Goal: Task Accomplishment & Management: Manage account settings

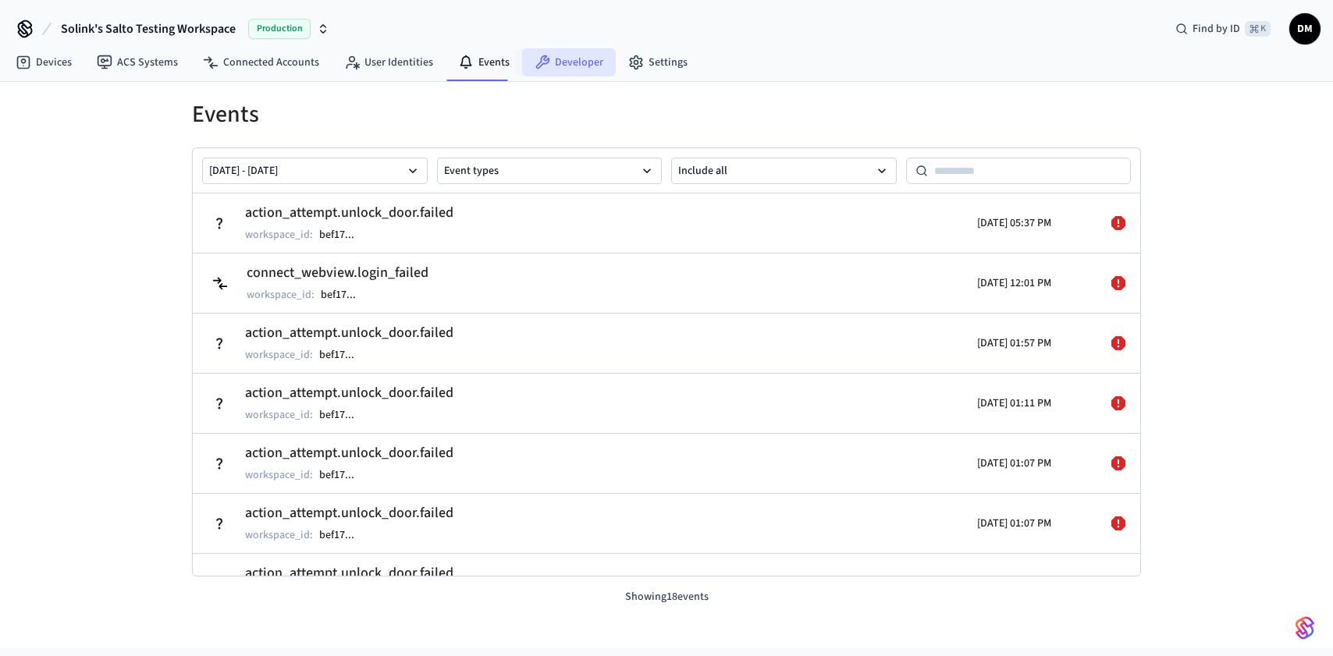
click at [591, 62] on link "Developer" at bounding box center [569, 62] width 94 height 28
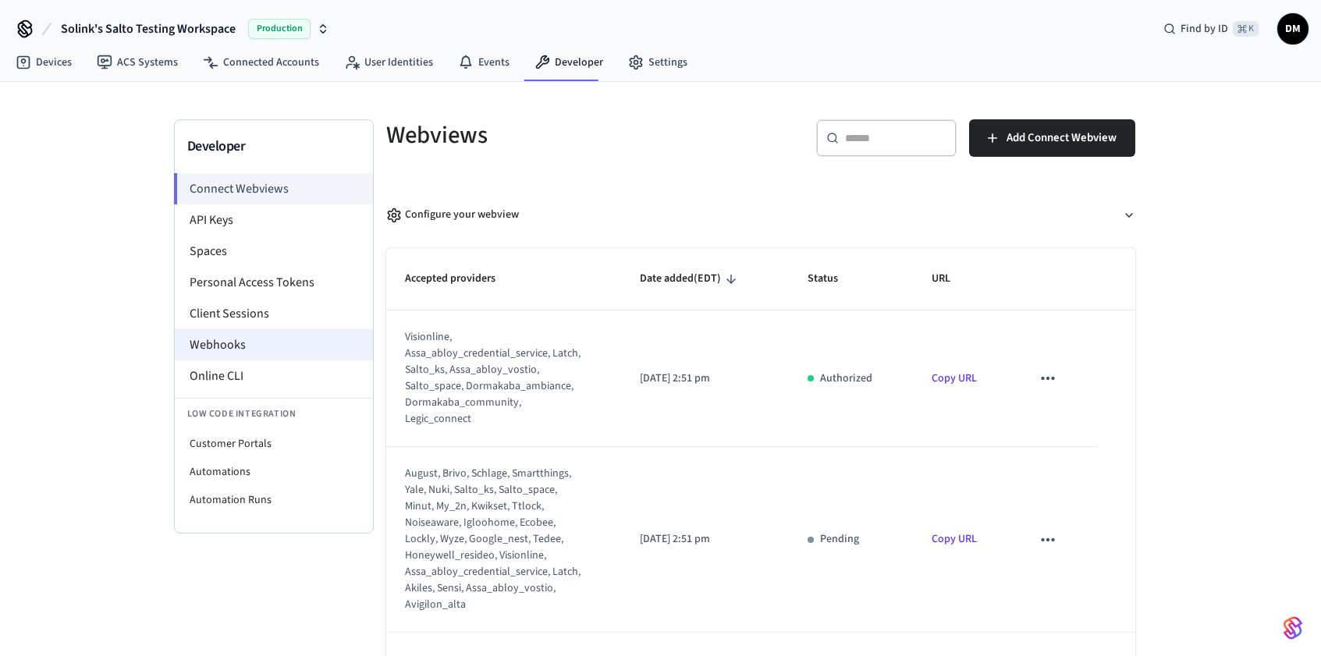
click at [238, 332] on li "Webhooks" at bounding box center [274, 344] width 198 height 31
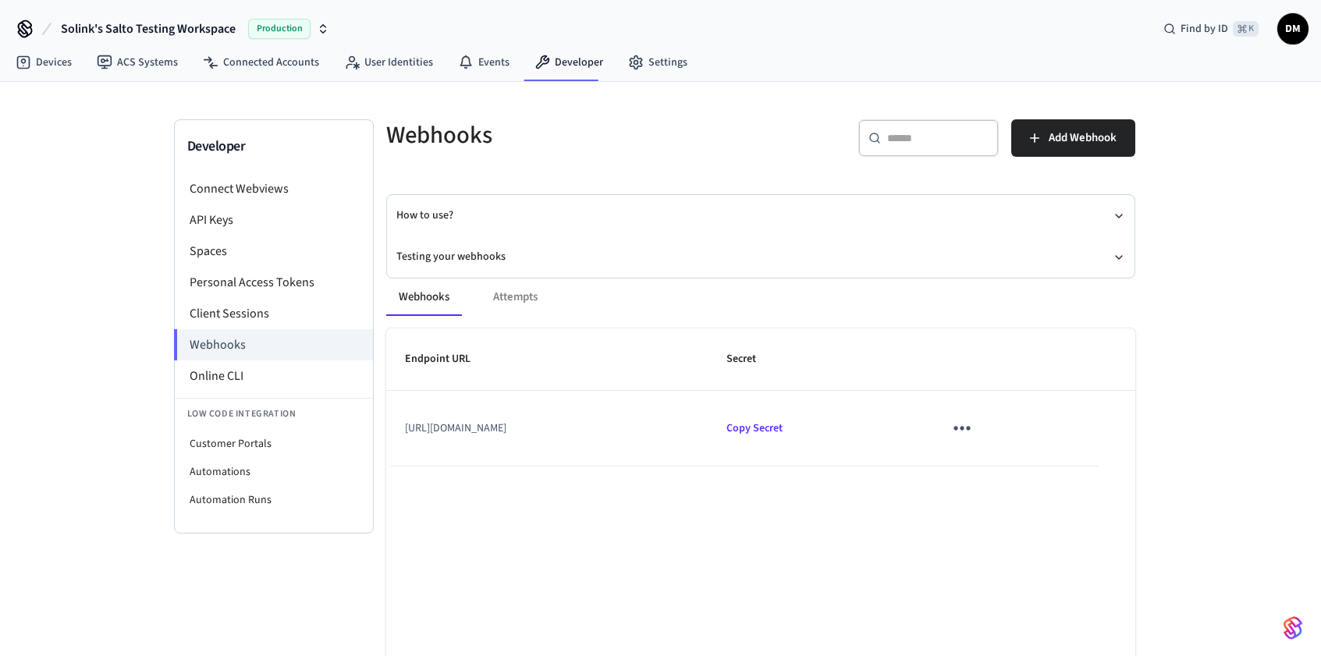
click at [971, 430] on icon "sticky table" at bounding box center [963, 429] width 16 height 4
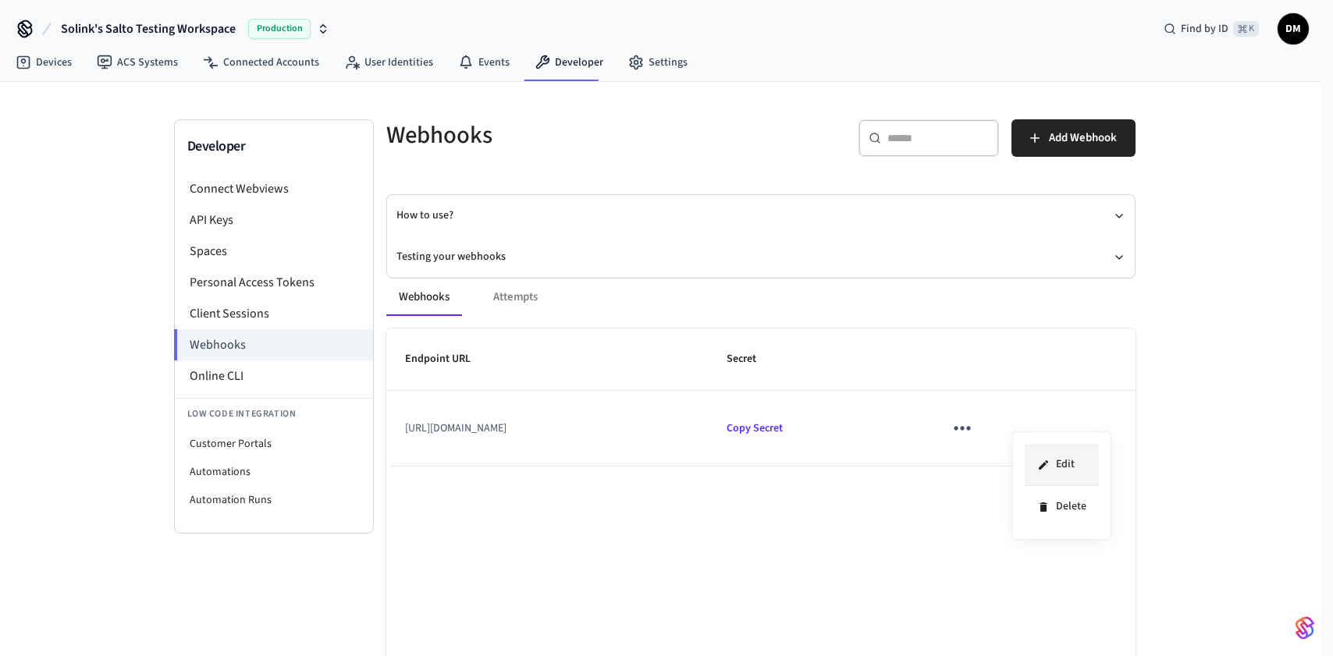
click at [1058, 460] on li "Edit" at bounding box center [1062, 465] width 74 height 42
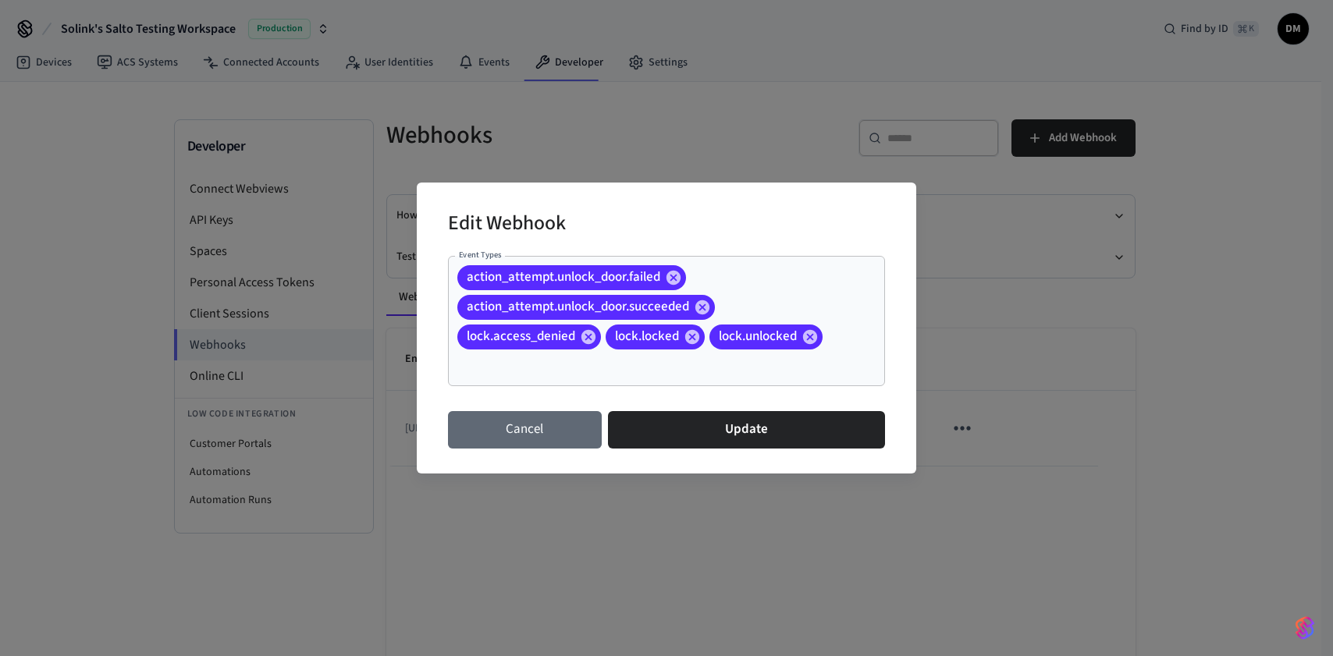
click at [576, 414] on button "Cancel" at bounding box center [525, 429] width 154 height 37
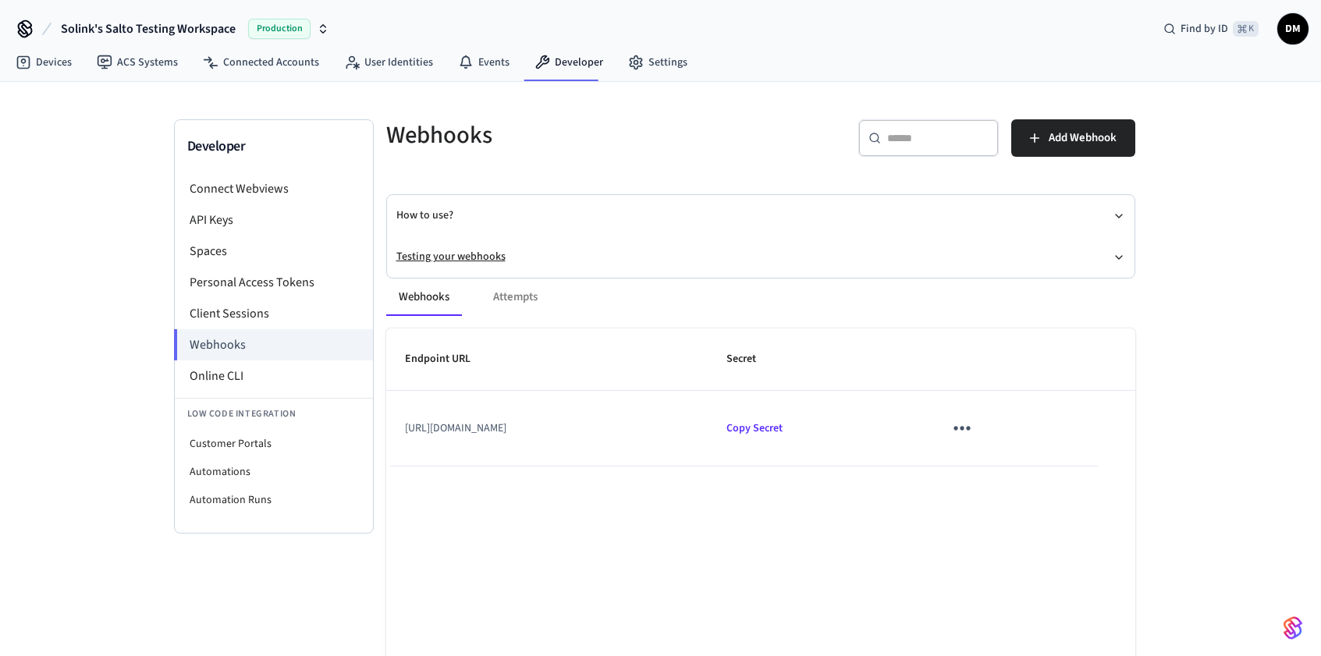
click at [568, 257] on button "Testing your webhooks" at bounding box center [760, 256] width 729 height 41
